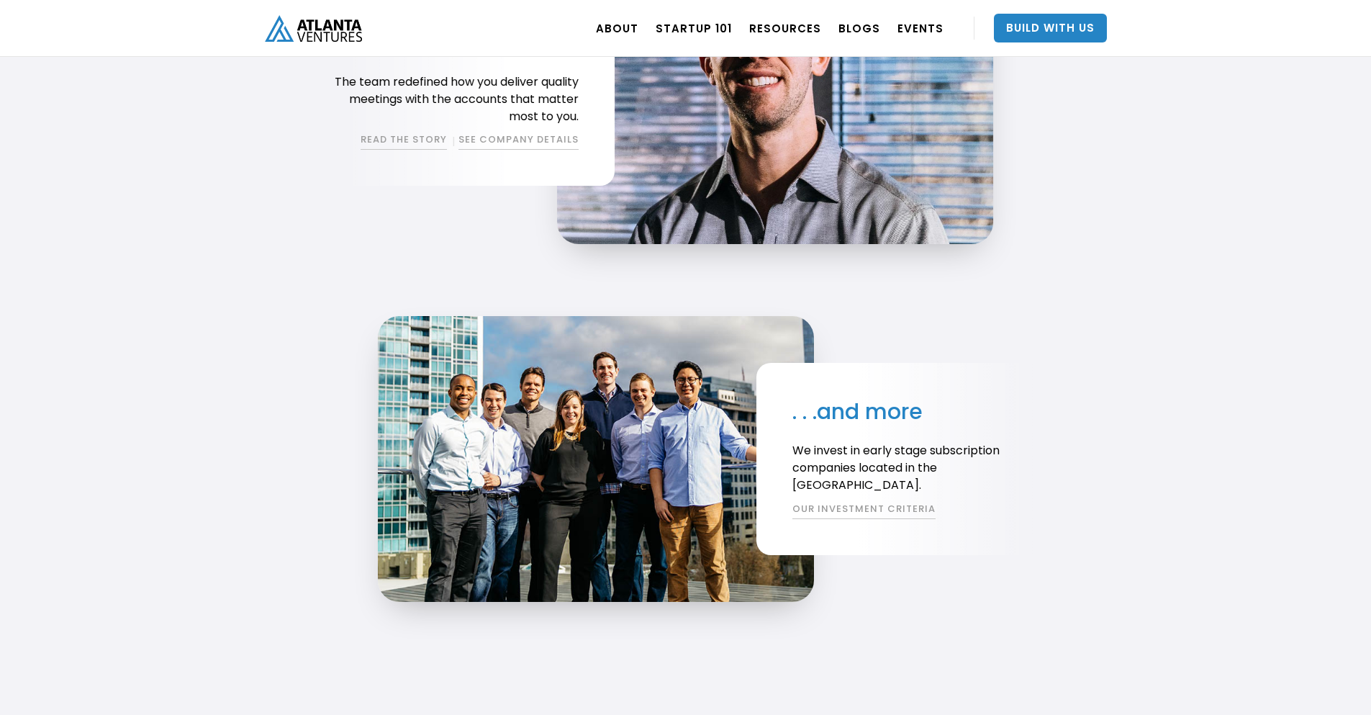
scroll to position [2671, 0]
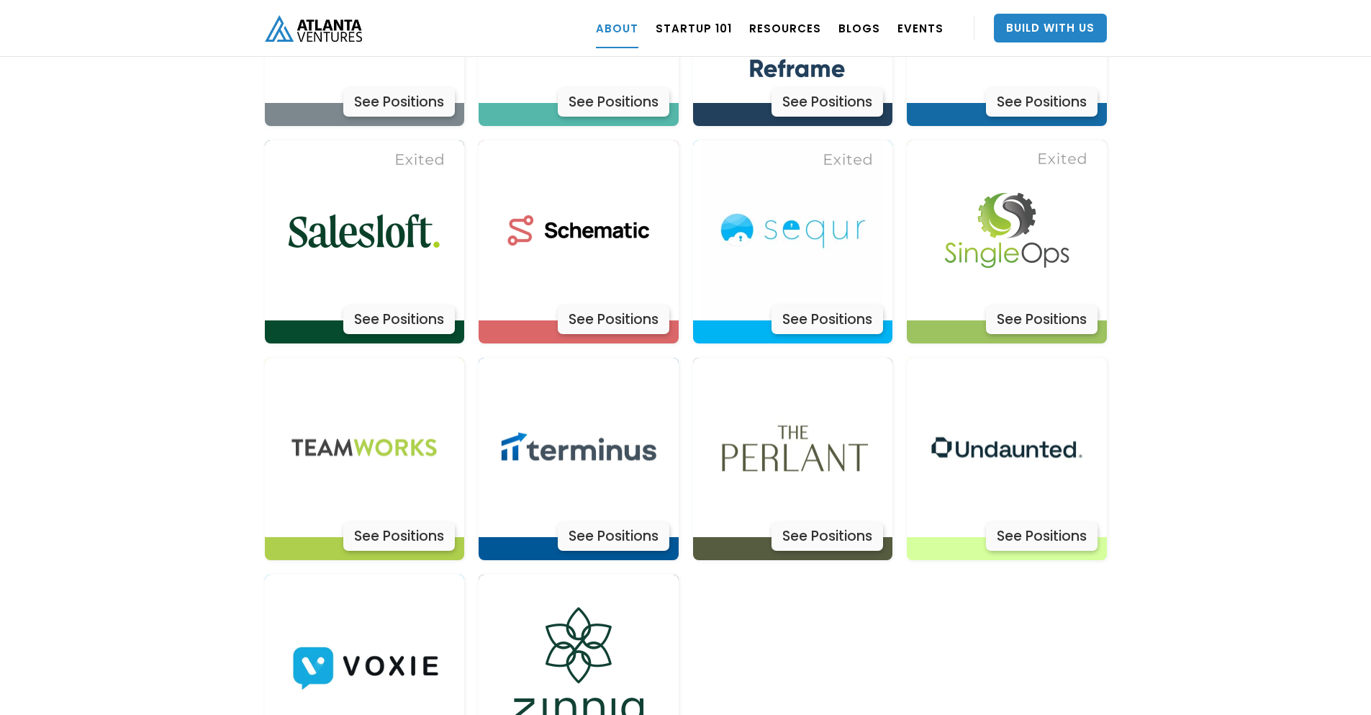
scroll to position [4503, 0]
